Goal: Information Seeking & Learning: Learn about a topic

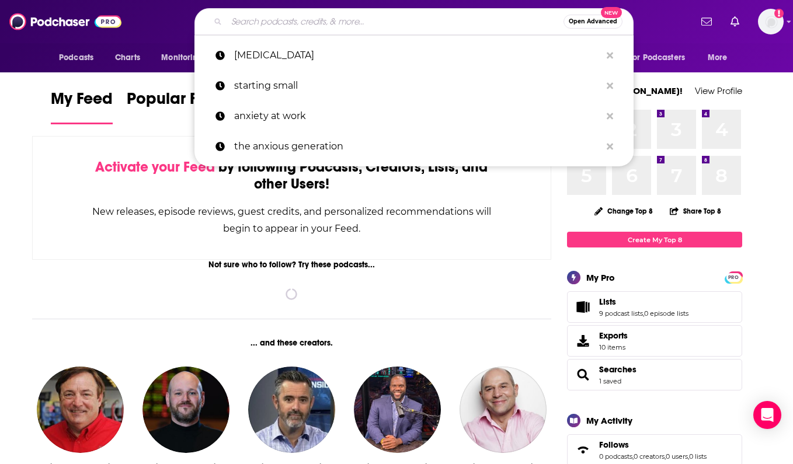
click at [308, 29] on input "Search podcasts, credits, & more..." at bounding box center [395, 21] width 337 height 19
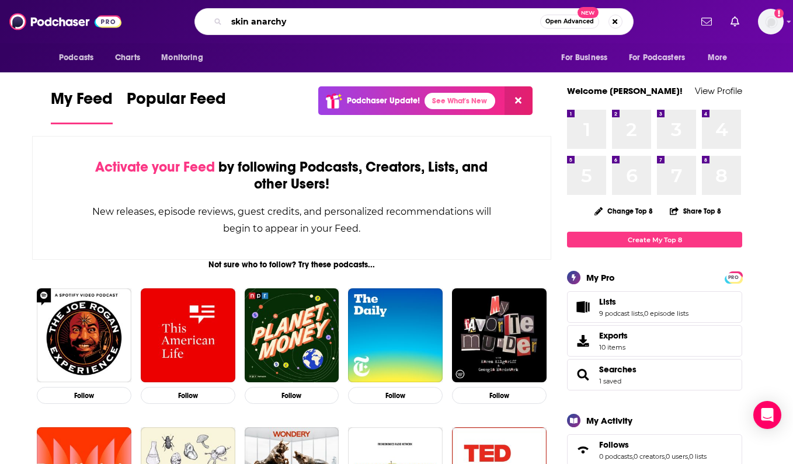
type input "skin anarchy"
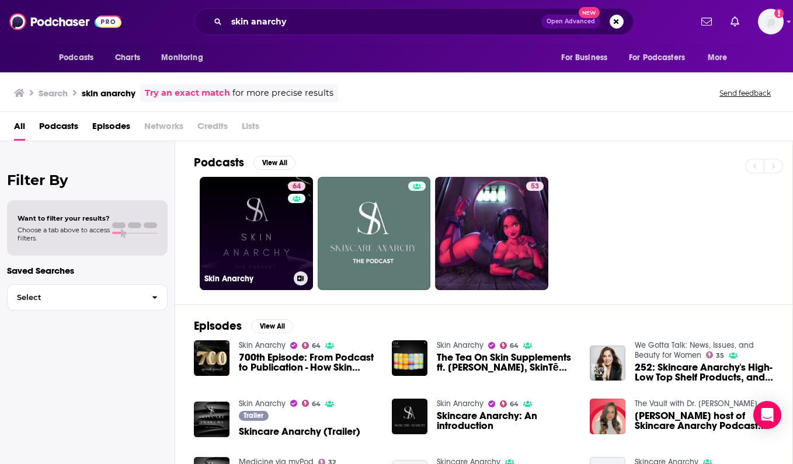
click at [269, 244] on link "64 Skin Anarchy" at bounding box center [256, 233] width 113 height 113
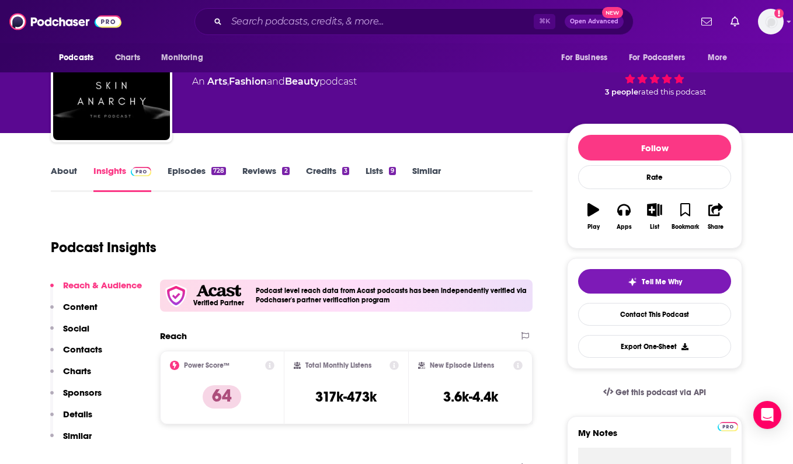
scroll to position [64, 0]
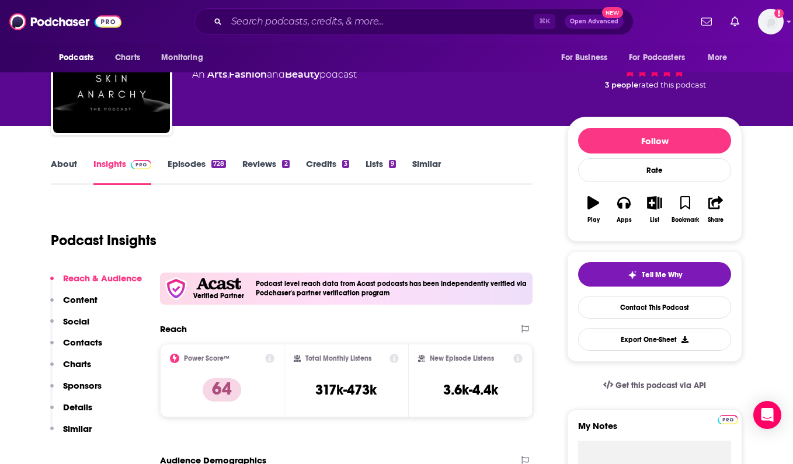
click at [60, 162] on link "About" at bounding box center [64, 171] width 26 height 27
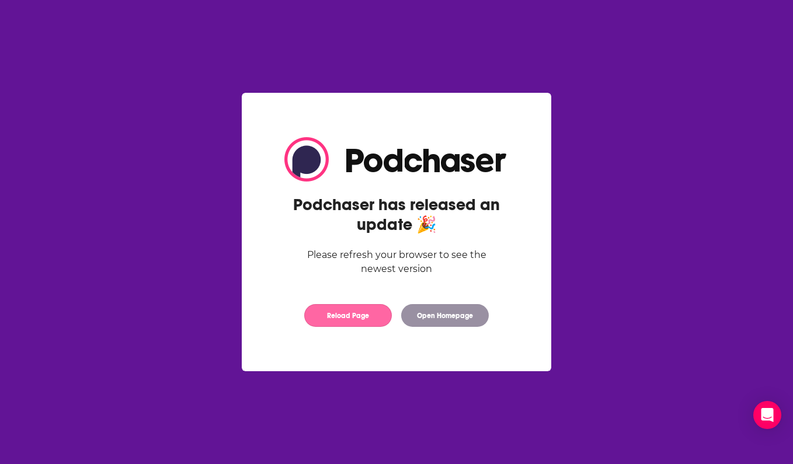
click at [359, 314] on button "Reload Page" at bounding box center [348, 315] width 88 height 23
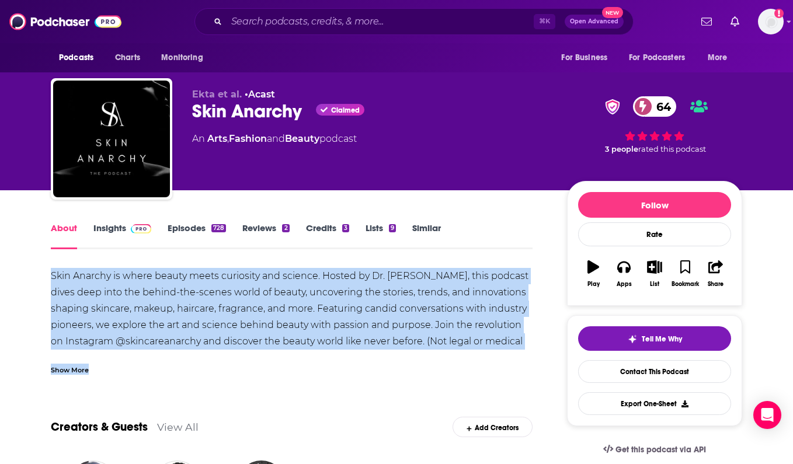
drag, startPoint x: 315, startPoint y: 286, endPoint x: 511, endPoint y: 363, distance: 210.7
click at [511, 363] on div "Skin Anarchy is where beauty meets curiosity and science. Hosted by Dr. [PERSON…" at bounding box center [292, 321] width 482 height 107
click at [81, 372] on div "Show More" at bounding box center [70, 369] width 38 height 11
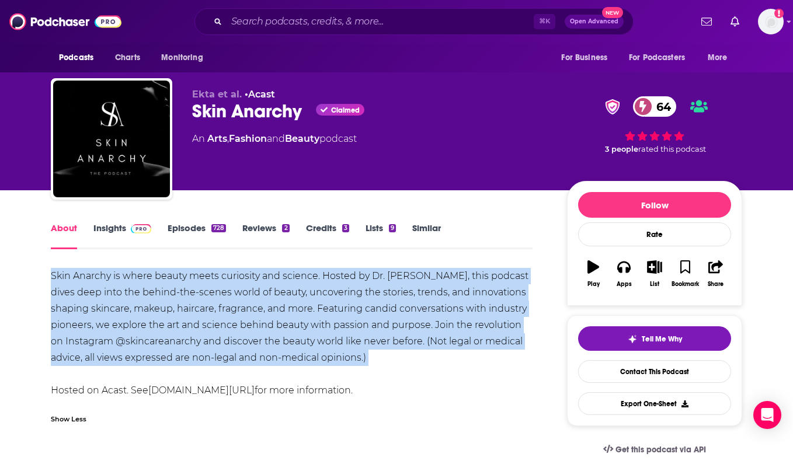
drag, startPoint x: 49, startPoint y: 274, endPoint x: 384, endPoint y: 373, distance: 349.5
copy div "Skin Anarchy is where beauty meets curiosity and science. Hosted by Dr. [PERSON…"
click at [772, 29] on img "Logged in as audreytaylor13" at bounding box center [771, 22] width 26 height 26
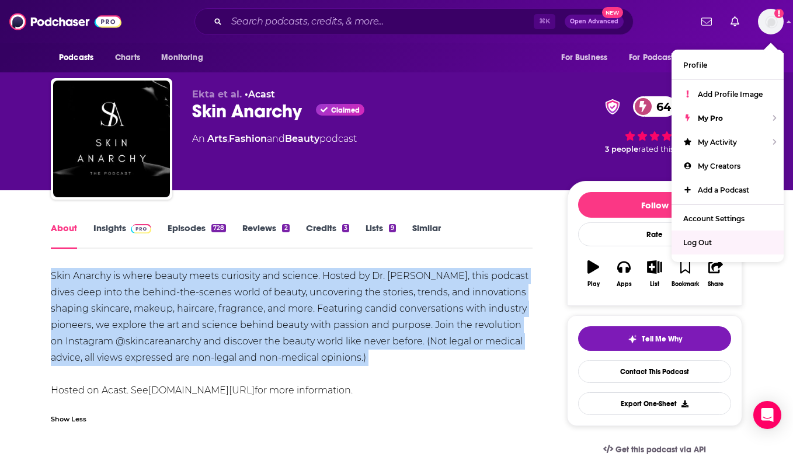
click at [710, 239] on span "Log Out" at bounding box center [697, 242] width 29 height 9
